Goal: Transaction & Acquisition: Book appointment/travel/reservation

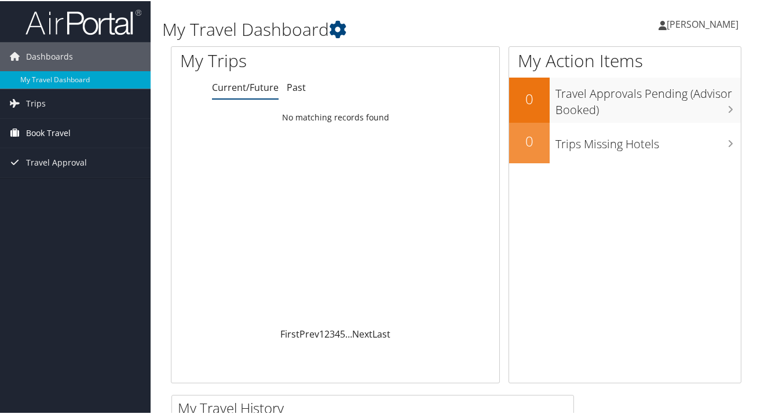
click at [45, 135] on span "Book Travel" at bounding box center [48, 132] width 45 height 29
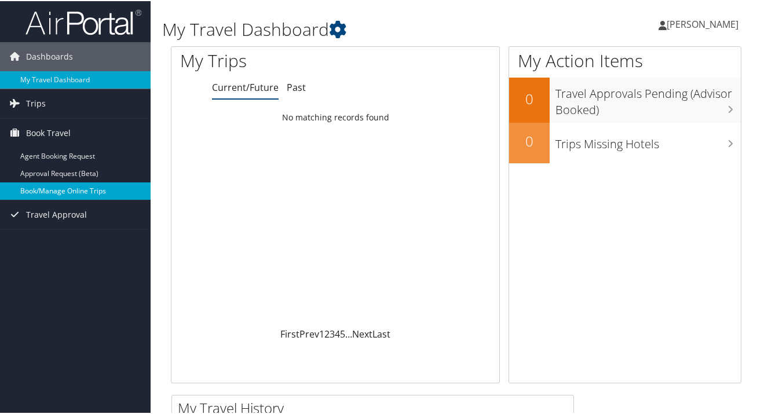
click at [58, 195] on link "Book/Manage Online Trips" at bounding box center [75, 189] width 151 height 17
